Goal: Download file/media

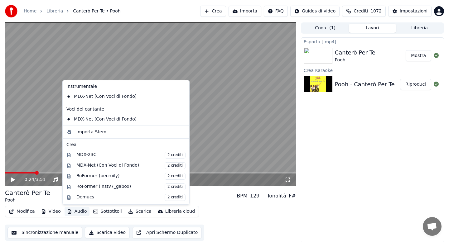
click at [78, 212] on button "Audio" at bounding box center [76, 211] width 25 height 9
click at [88, 134] on div "Importa Stem" at bounding box center [91, 132] width 30 height 6
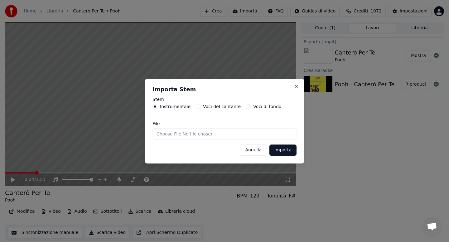
click at [171, 134] on input "File" at bounding box center [224, 133] width 144 height 11
type input "**********"
click at [283, 149] on button "Importa" at bounding box center [282, 150] width 27 height 11
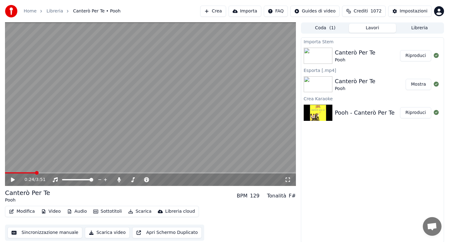
click at [415, 59] on button "Riproduci" at bounding box center [415, 55] width 31 height 11
click at [79, 213] on button "Audio" at bounding box center [76, 211] width 25 height 9
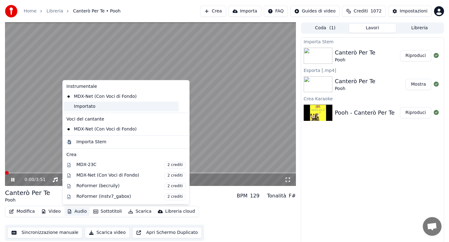
click at [88, 107] on div "Importato" at bounding box center [121, 107] width 115 height 10
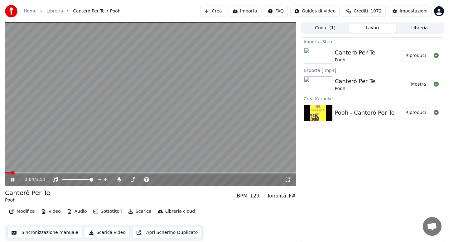
click at [23, 213] on button "Modifica" at bounding box center [22, 211] width 31 height 9
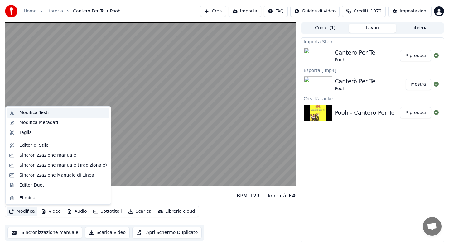
click at [43, 115] on div "Modifica Testi" at bounding box center [33, 113] width 29 height 6
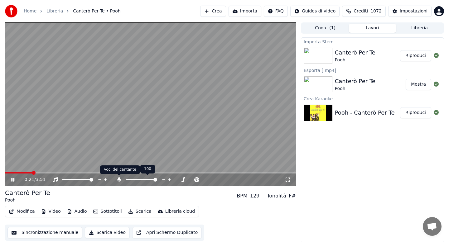
click at [118, 179] on icon at bounding box center [118, 179] width 3 height 5
click at [78, 212] on button "Audio" at bounding box center [76, 211] width 25 height 9
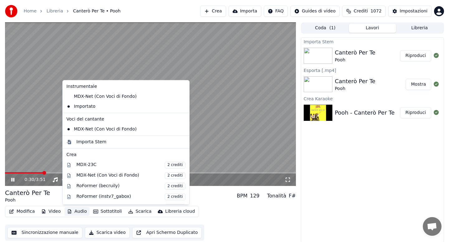
click at [48, 142] on video at bounding box center [150, 104] width 291 height 164
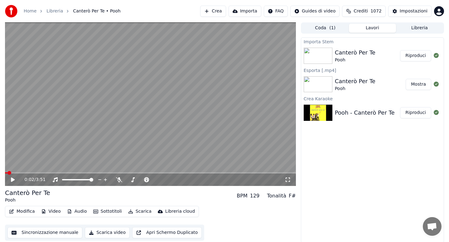
click at [7, 173] on span at bounding box center [6, 172] width 2 height 1
click at [12, 180] on icon at bounding box center [13, 180] width 4 height 4
click at [154, 179] on span at bounding box center [155, 180] width 4 height 4
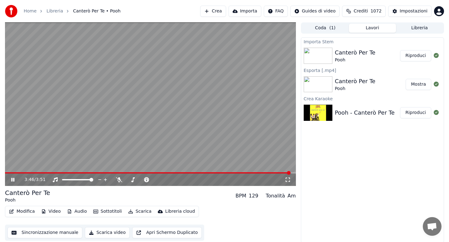
click at [135, 214] on button "Scarica" at bounding box center [140, 211] width 28 height 9
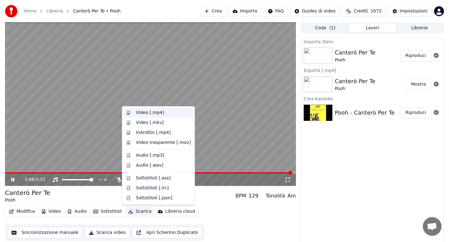
click at [143, 113] on div "Video [.mp4]" at bounding box center [150, 113] width 28 height 6
